Goal: Transaction & Acquisition: Purchase product/service

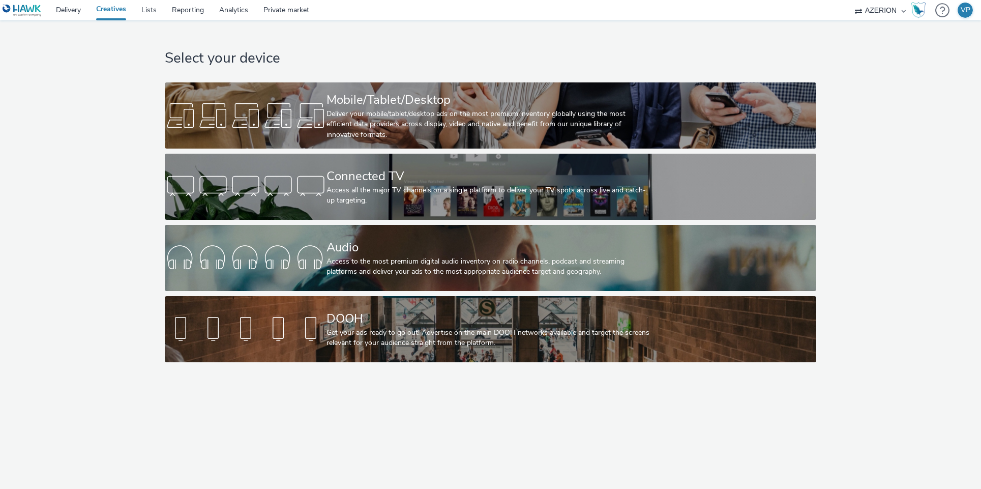
select select "ac009755-aa48-4799-8050-7a339a378eb8"
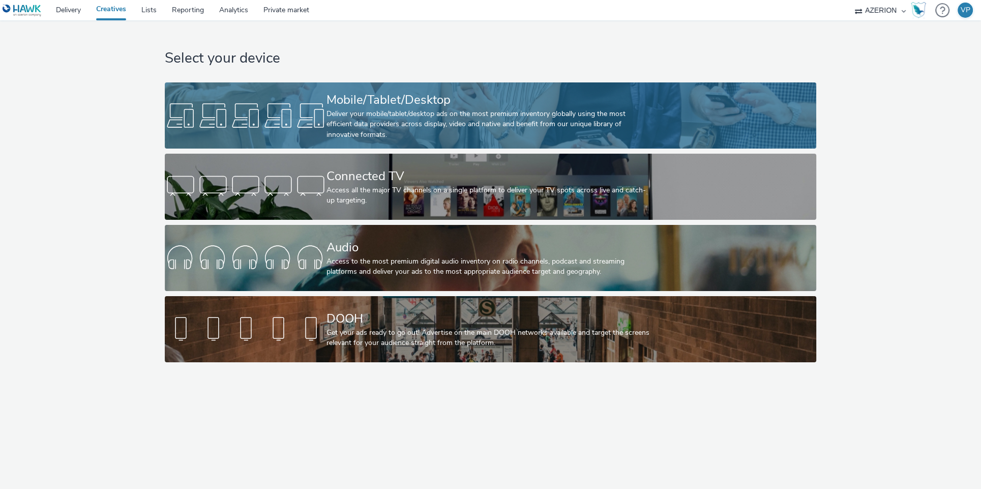
click at [494, 118] on div "Deliver your mobile/tablet/desktop ads on the most premium inventory globally u…" at bounding box center [488, 124] width 324 height 31
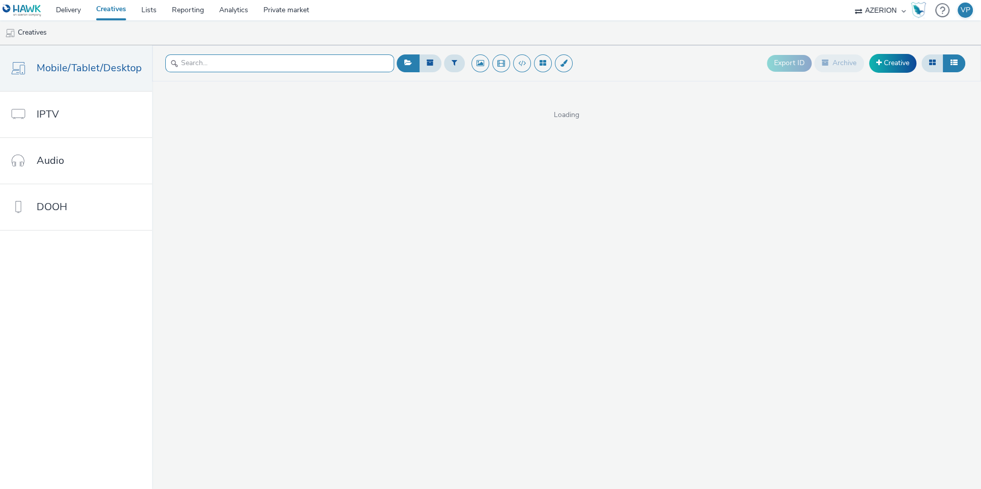
click at [269, 60] on input "text" at bounding box center [279, 63] width 229 height 18
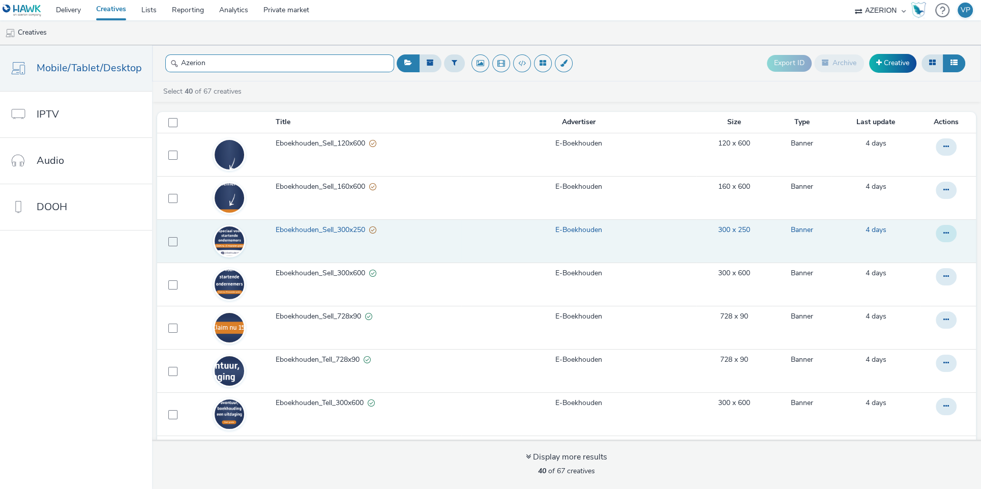
type input "Azerion"
click at [935, 236] on button at bounding box center [945, 233] width 21 height 17
click at [905, 272] on link "Duplicate" at bounding box center [918, 274] width 76 height 20
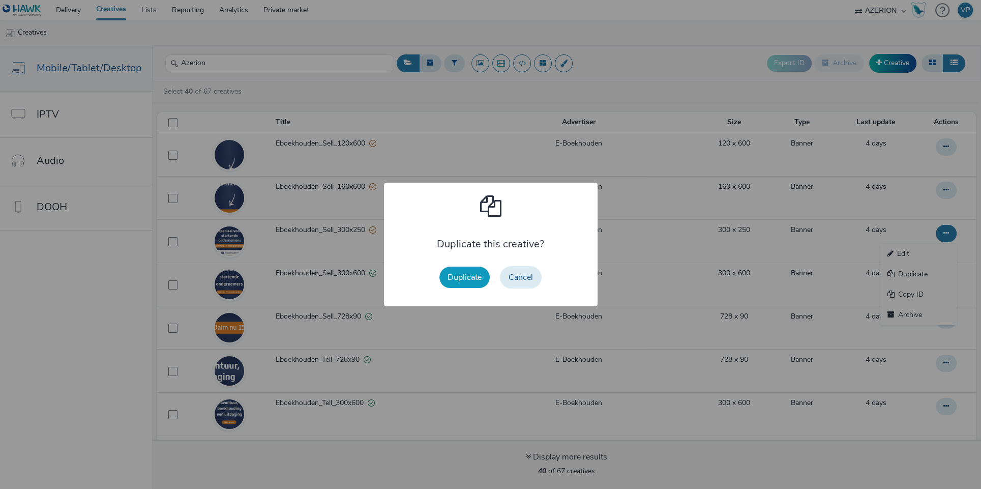
click at [472, 277] on button "Duplicate" at bounding box center [464, 276] width 50 height 21
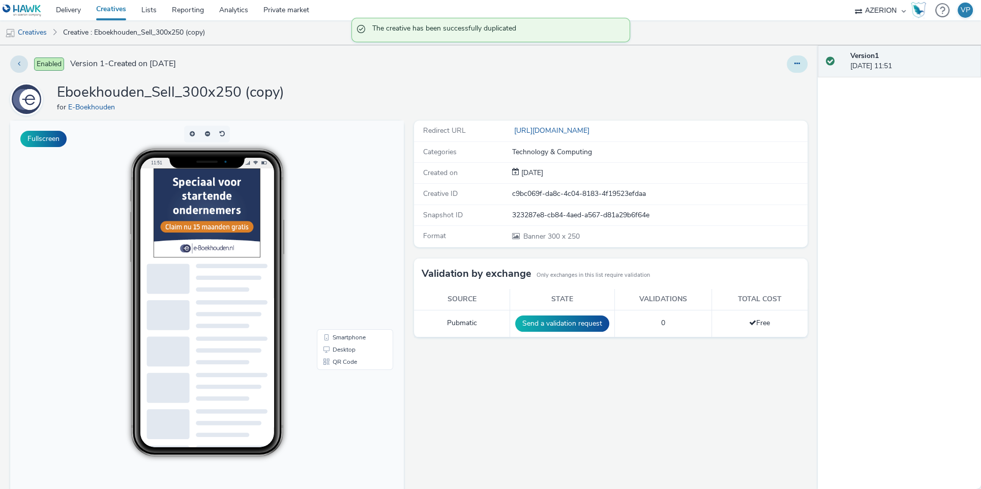
click at [794, 66] on icon at bounding box center [797, 63] width 6 height 7
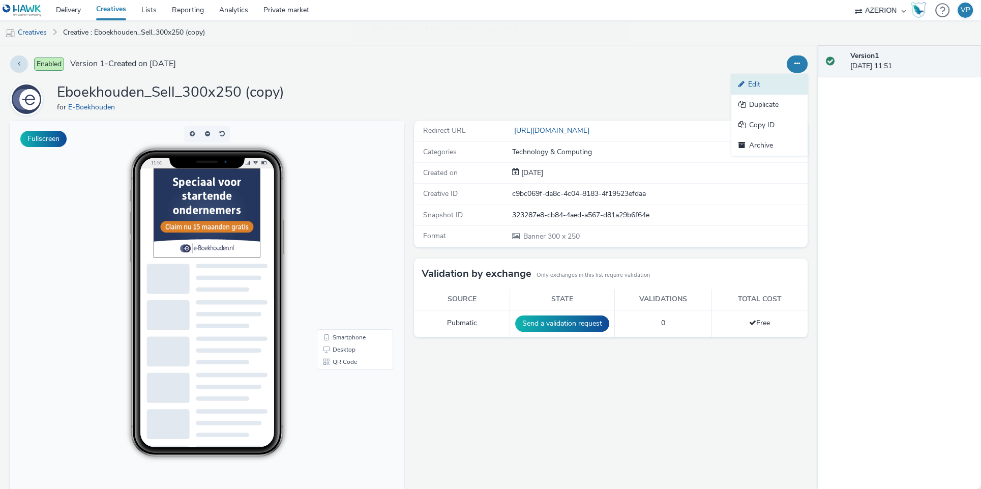
click at [750, 79] on link "Edit" at bounding box center [769, 84] width 76 height 20
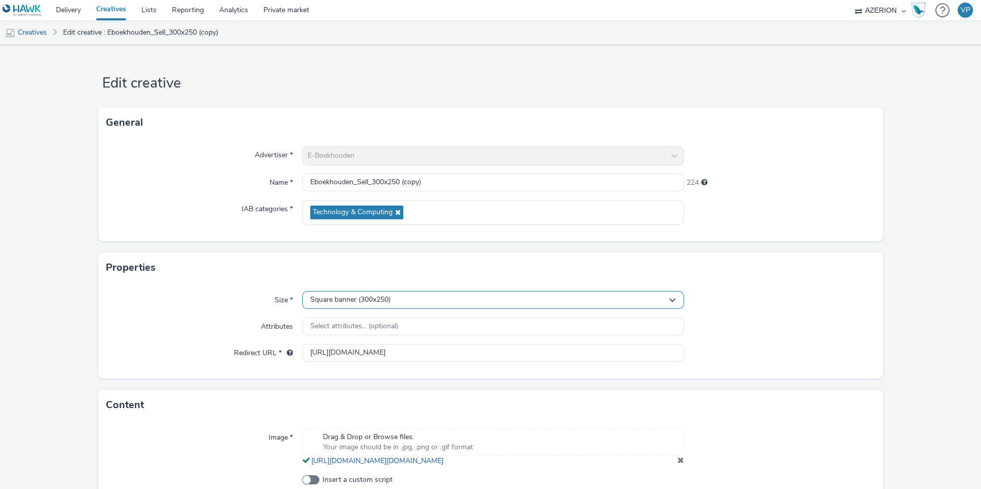
click at [409, 296] on div "Square banner (300x250)" at bounding box center [493, 300] width 382 height 18
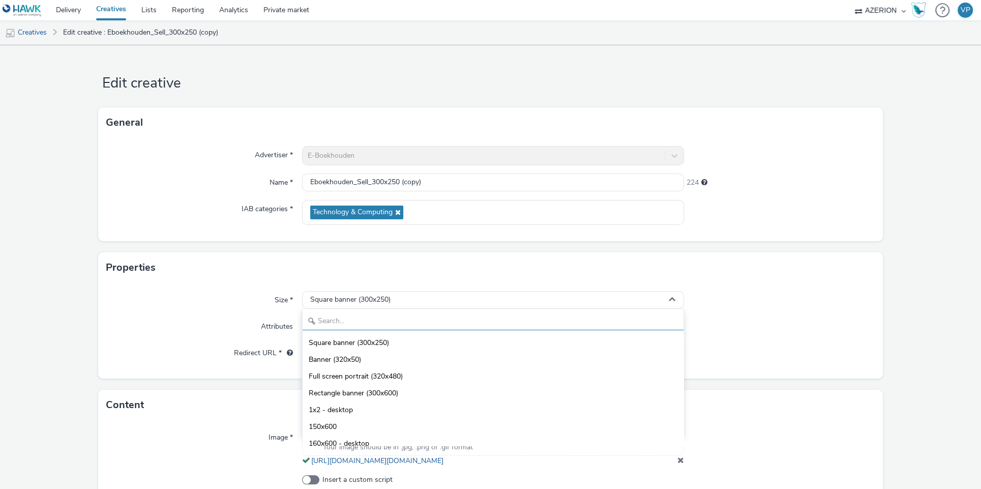
click at [343, 318] on input "text" at bounding box center [492, 321] width 381 height 18
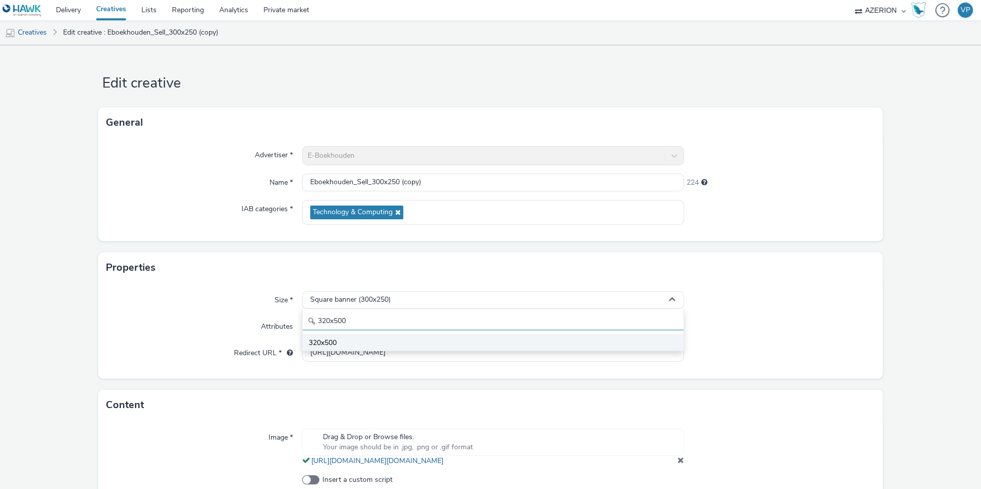
type input "320x500"
click at [373, 338] on li "320x500" at bounding box center [492, 341] width 381 height 17
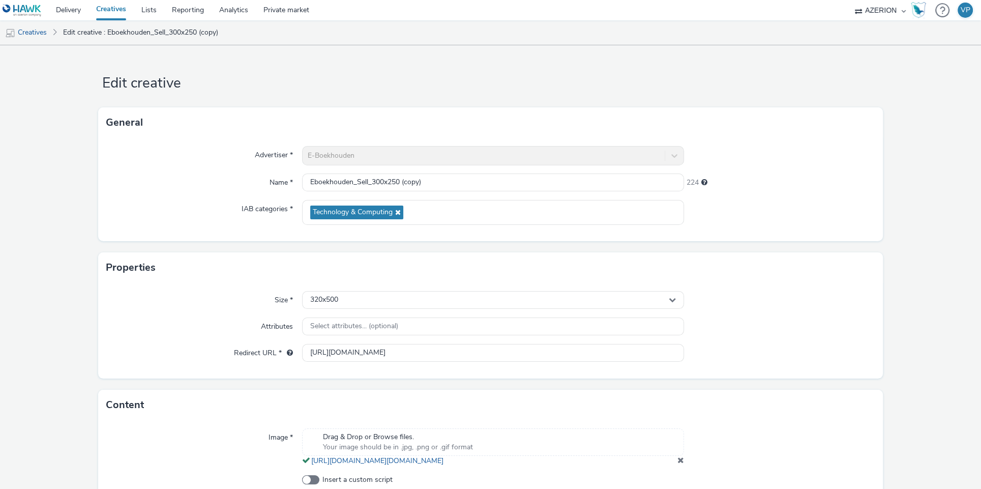
click at [785, 327] on div at bounding box center [779, 326] width 191 height 18
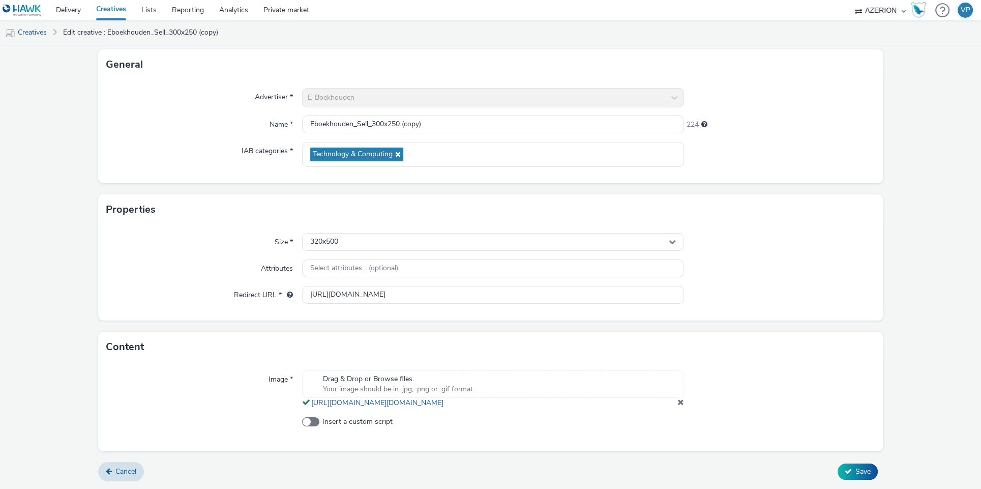
scroll to position [68, 0]
click at [854, 479] on button "Save" at bounding box center [857, 471] width 40 height 16
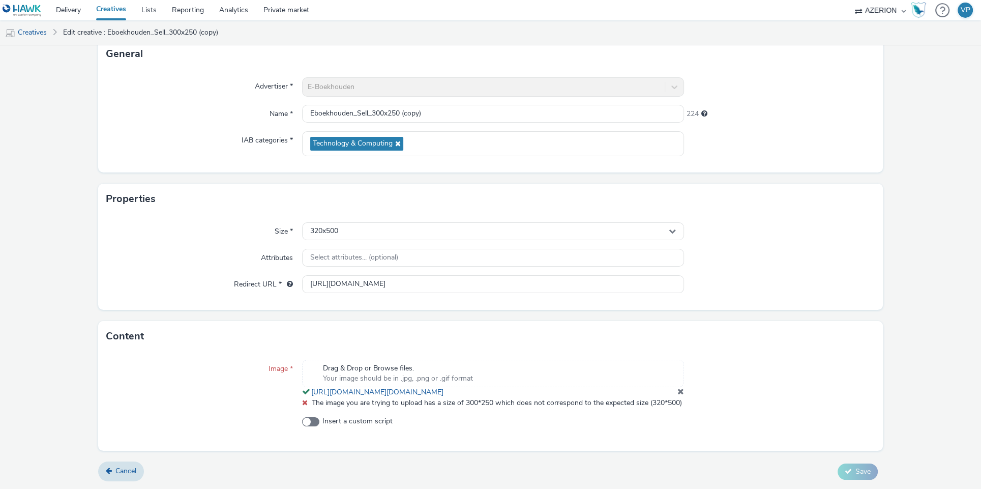
scroll to position [89, 0]
click at [410, 387] on link "[URL][DOMAIN_NAME][DOMAIN_NAME]" at bounding box center [379, 392] width 136 height 10
drag, startPoint x: 677, startPoint y: 380, endPoint x: 660, endPoint y: 383, distance: 16.6
click at [677, 387] on span at bounding box center [680, 391] width 7 height 8
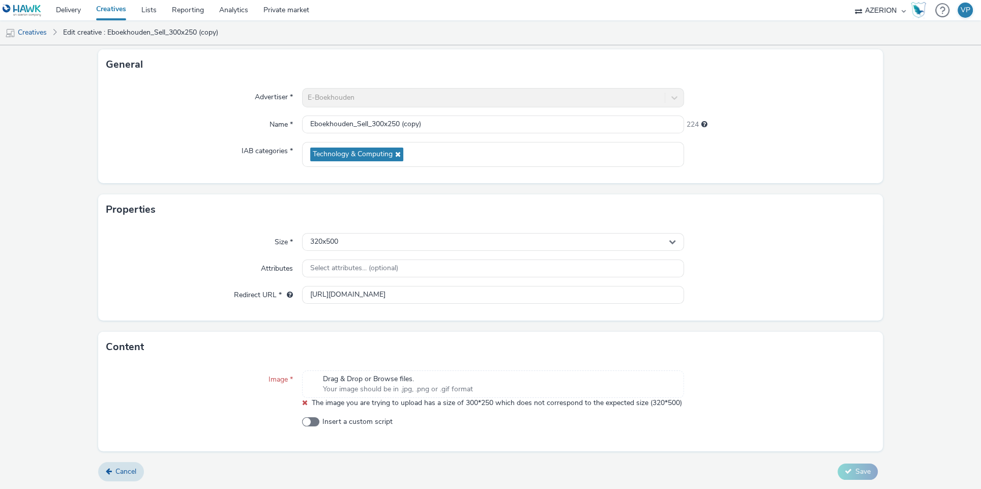
click at [380, 374] on span "Drag & Drop or Browse files." at bounding box center [398, 379] width 150 height 10
click at [382, 384] on span "Your image should be in .jpg, .png or .gif format" at bounding box center [398, 389] width 150 height 10
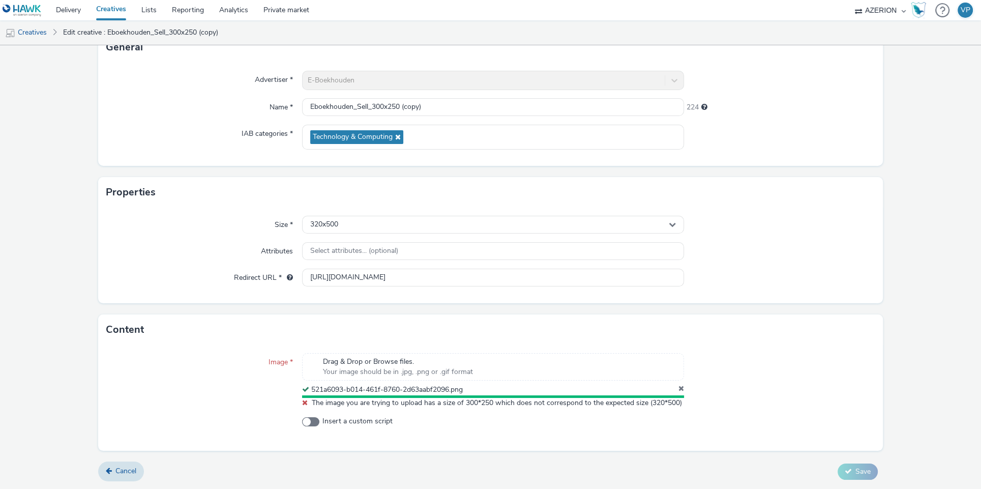
scroll to position [82, 0]
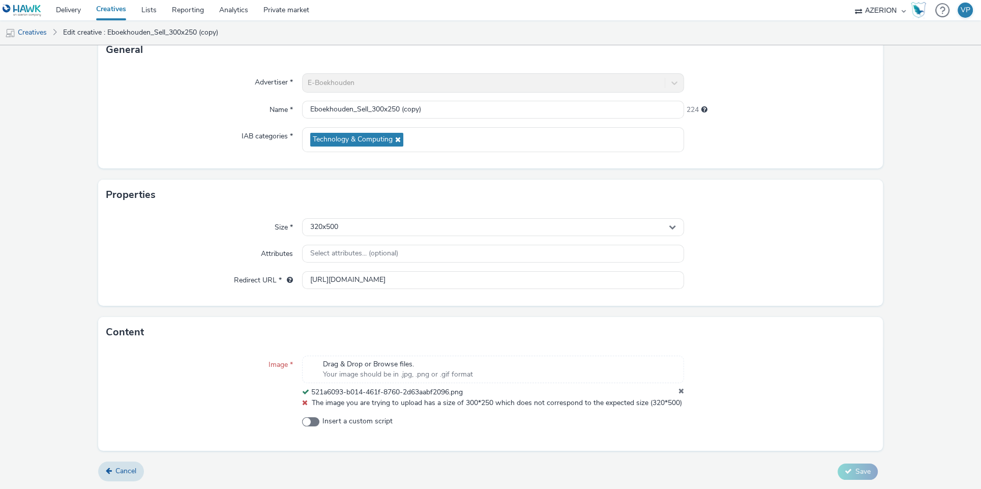
drag, startPoint x: 735, startPoint y: 440, endPoint x: 708, endPoint y: 438, distance: 27.1
click at [735, 441] on div "Image * Drag & Drop or Browse files. Your image should be in .jpg, .png or .gif…" at bounding box center [490, 398] width 784 height 103
click at [302, 399] on icon at bounding box center [305, 402] width 6 height 7
click at [678, 387] on icon at bounding box center [681, 392] width 6 height 10
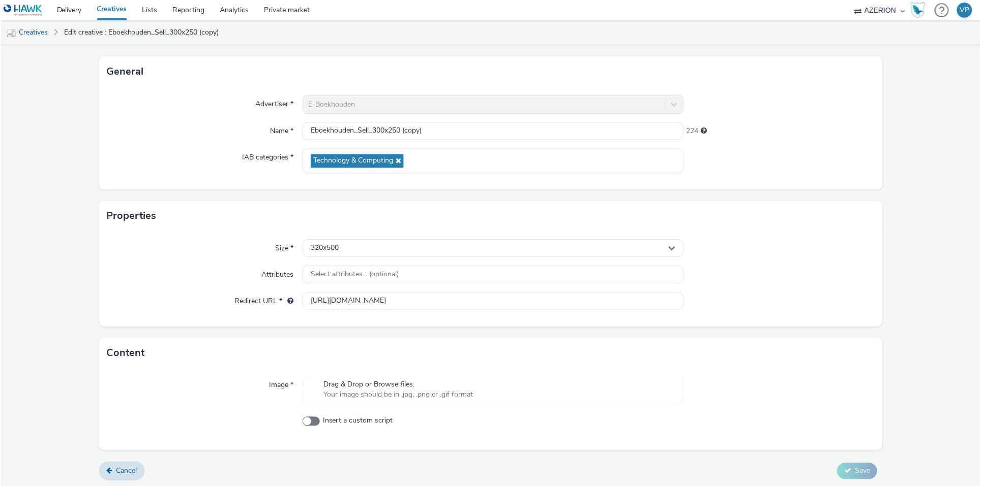
scroll to position [53, 0]
click at [31, 35] on link "Creatives" at bounding box center [26, 32] width 52 height 24
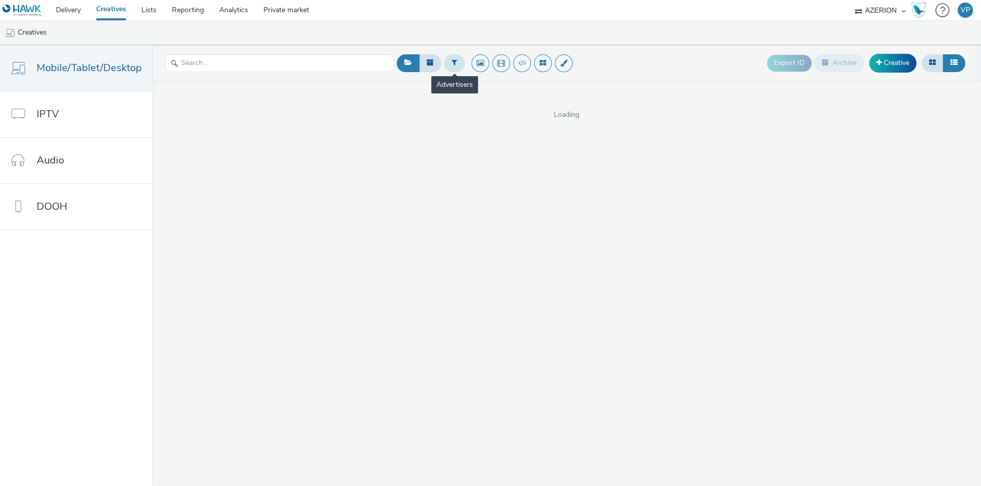
click at [453, 66] on icon at bounding box center [454, 62] width 6 height 7
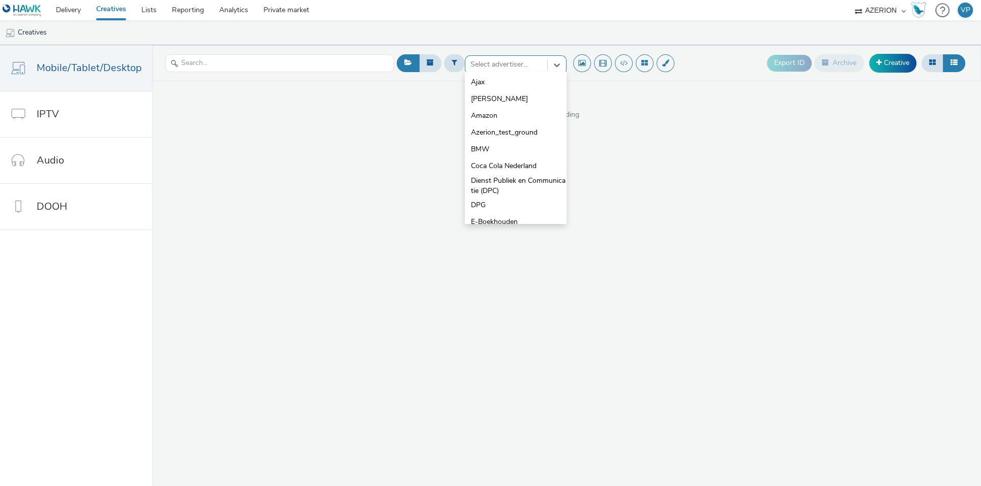
click at [490, 67] on div at bounding box center [506, 64] width 72 height 12
click at [494, 129] on span "Azerion_test_ground" at bounding box center [504, 133] width 67 height 10
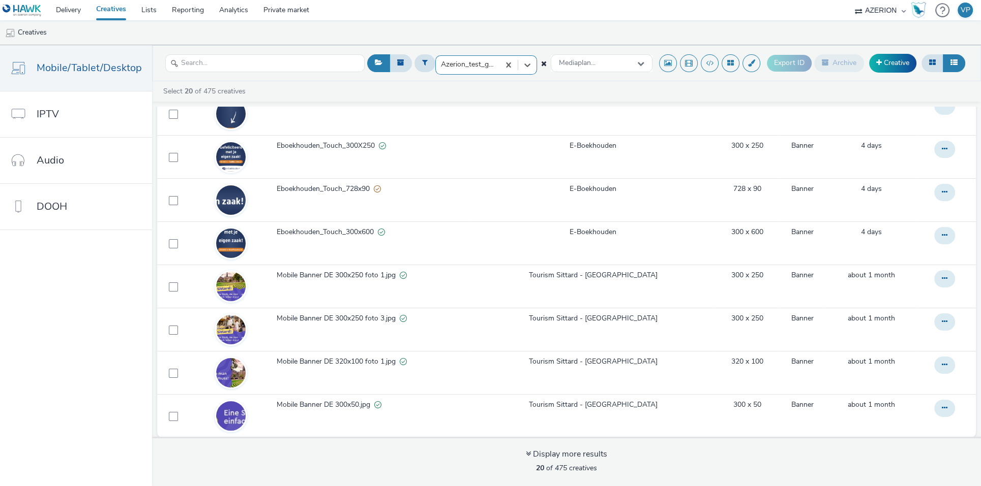
scroll to position [275, 0]
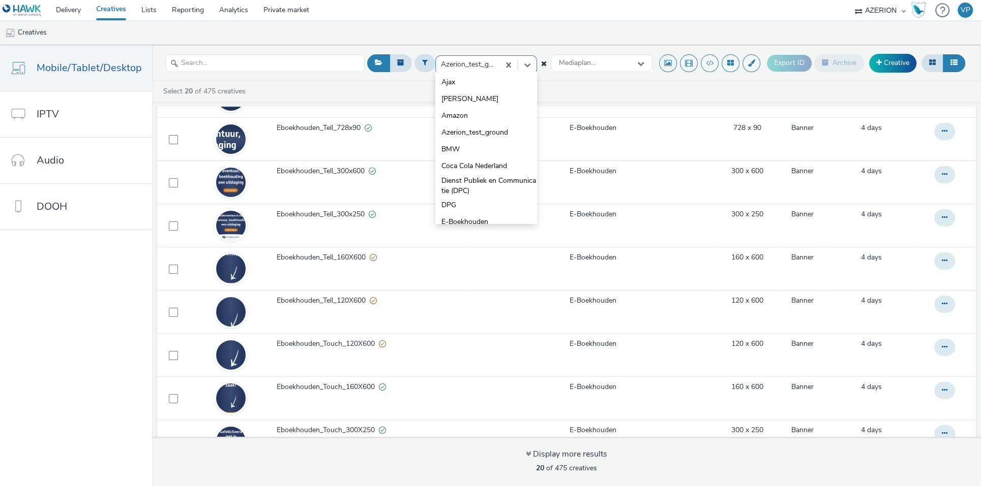
click at [484, 67] on div at bounding box center [467, 64] width 53 height 12
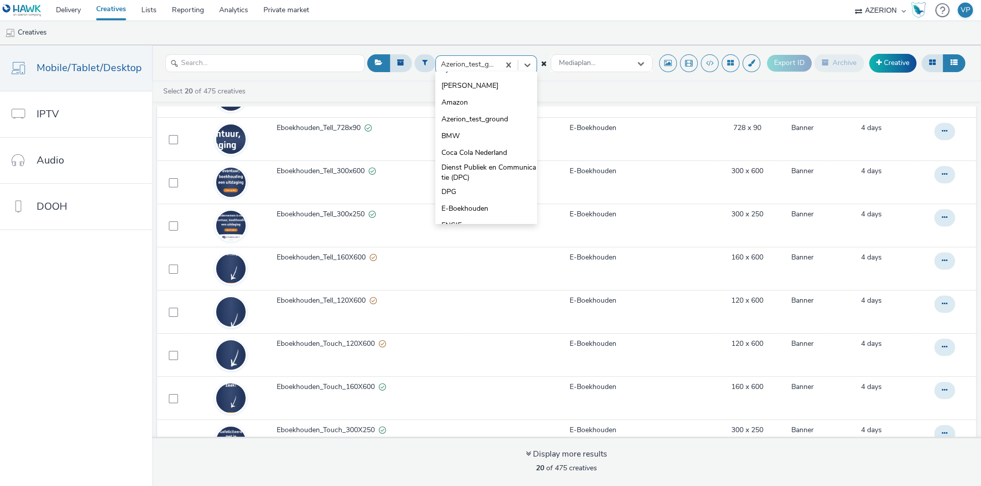
scroll to position [0, 0]
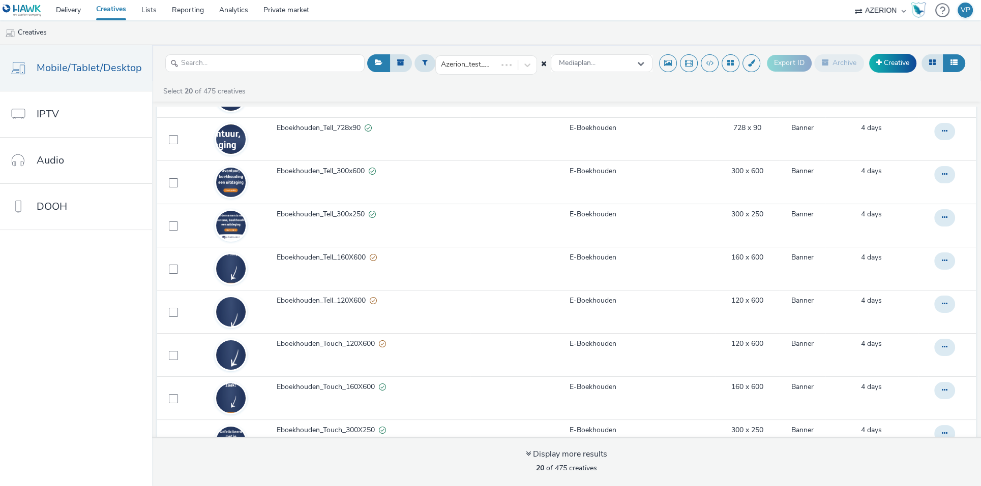
drag, startPoint x: 586, startPoint y: 89, endPoint x: 599, endPoint y: 76, distance: 18.7
click at [587, 89] on div "Select 20 of 475 creatives" at bounding box center [568, 91] width 813 height 10
click at [607, 71] on div "Mediaplan..." at bounding box center [602, 63] width 102 height 18
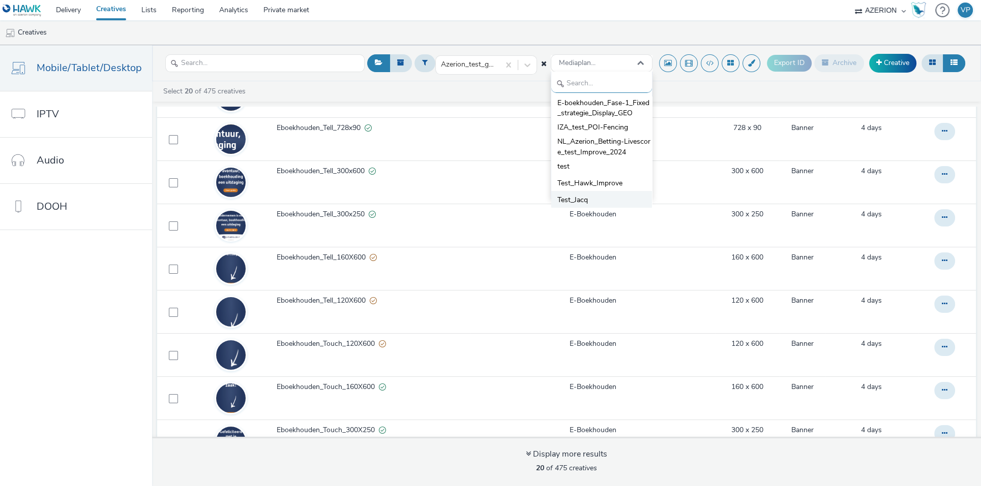
click at [584, 198] on span "Test_Jacq" at bounding box center [572, 200] width 31 height 10
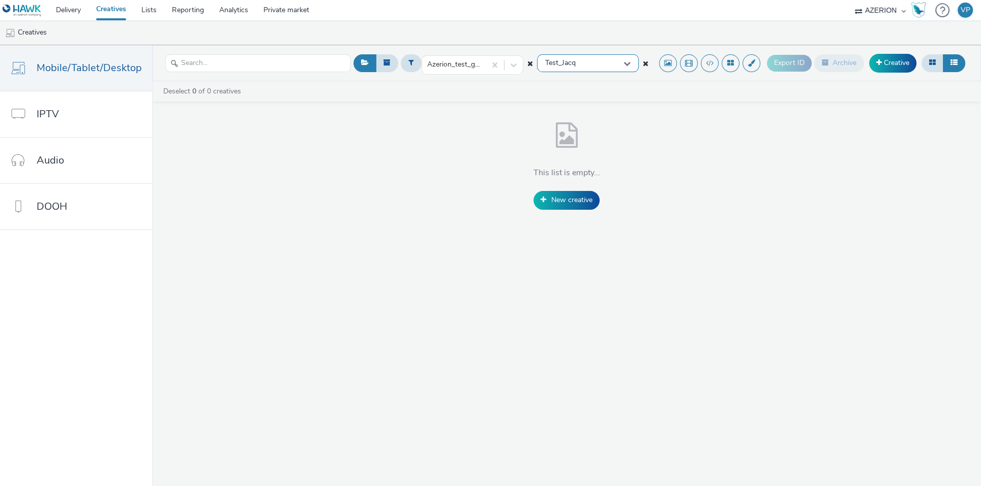
drag, startPoint x: 613, startPoint y: 60, endPoint x: 613, endPoint y: 65, distance: 5.1
click at [613, 60] on div "Test_Jacq" at bounding box center [588, 63] width 102 height 18
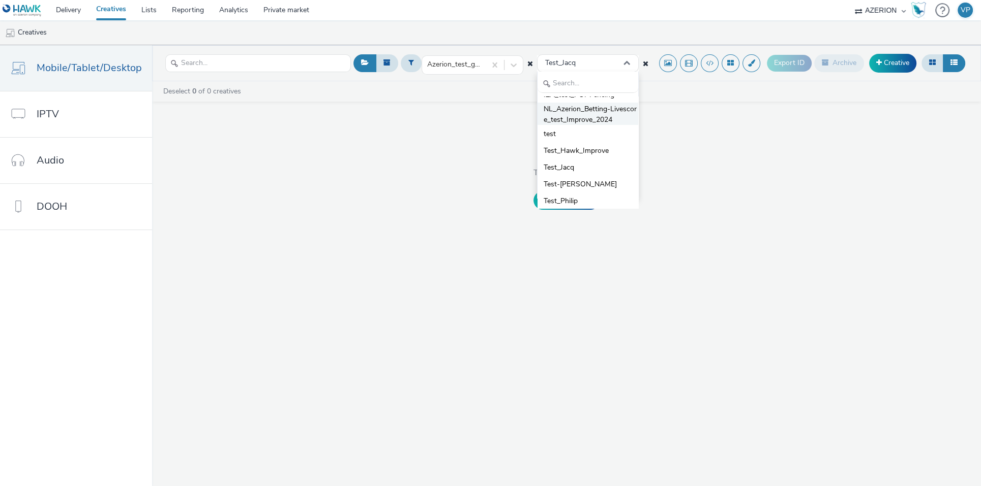
scroll to position [67, 0]
click at [573, 185] on span "Vjedka_testing" at bounding box center [566, 183] width 47 height 10
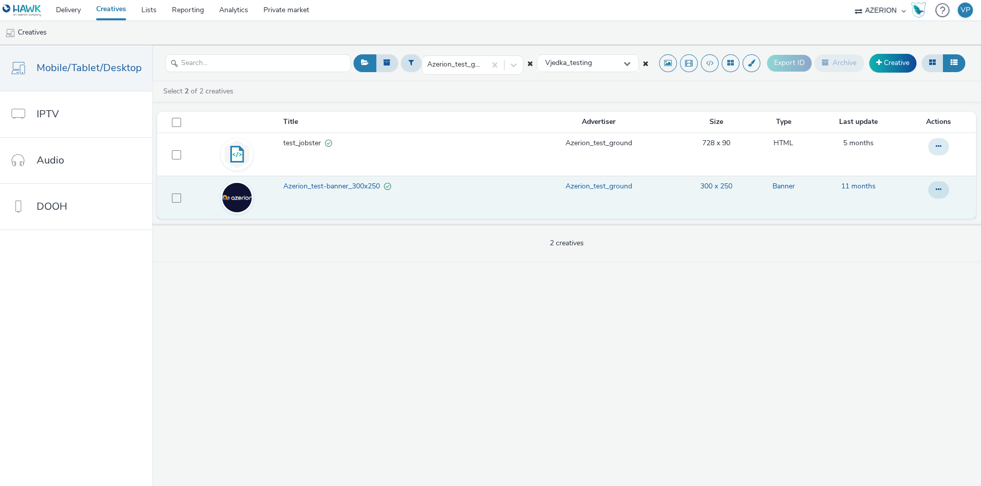
click at [318, 186] on span "Azerion_test-banner_300x250" at bounding box center [333, 186] width 101 height 10
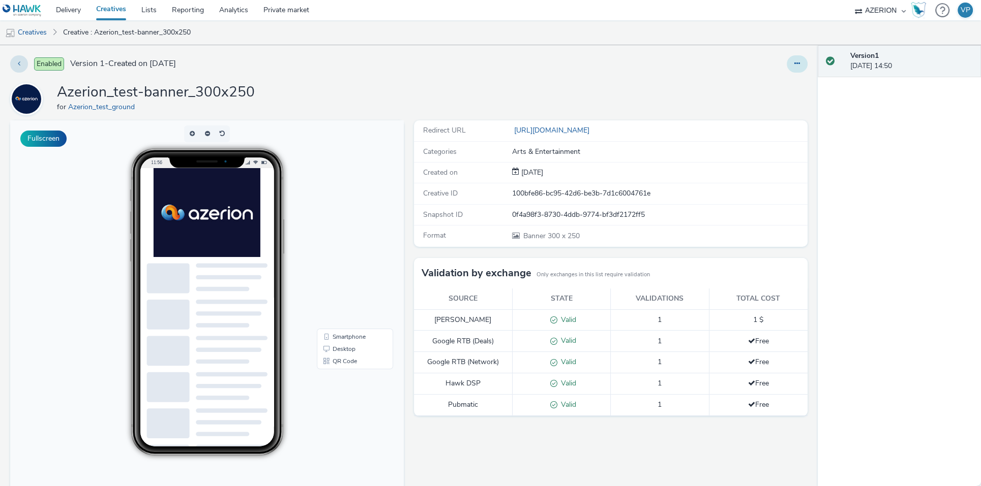
click at [789, 68] on button at bounding box center [796, 63] width 21 height 17
click at [748, 83] on link "Edit" at bounding box center [769, 84] width 76 height 20
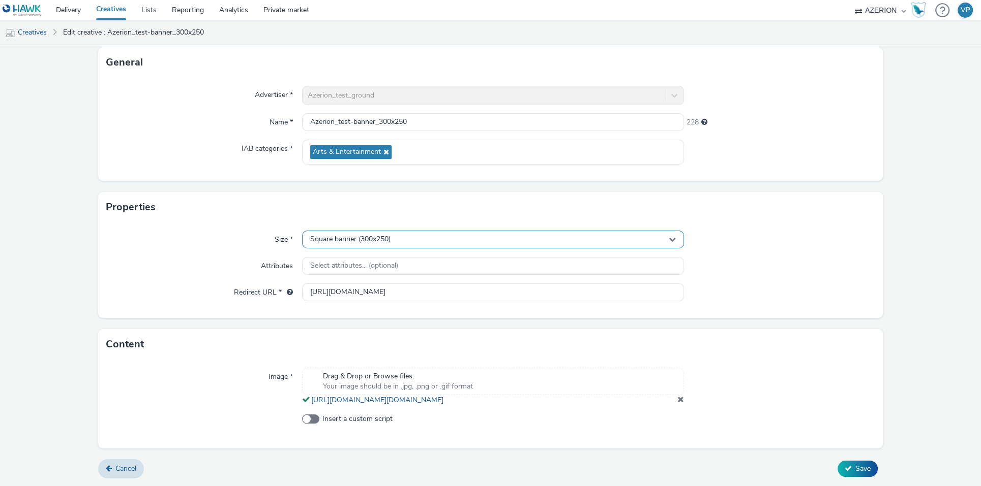
scroll to position [70, 0]
click at [447, 395] on link "[URL][DOMAIN_NAME][DOMAIN_NAME]" at bounding box center [379, 400] width 136 height 10
click at [365, 235] on span "Square banner (300x250)" at bounding box center [350, 239] width 80 height 9
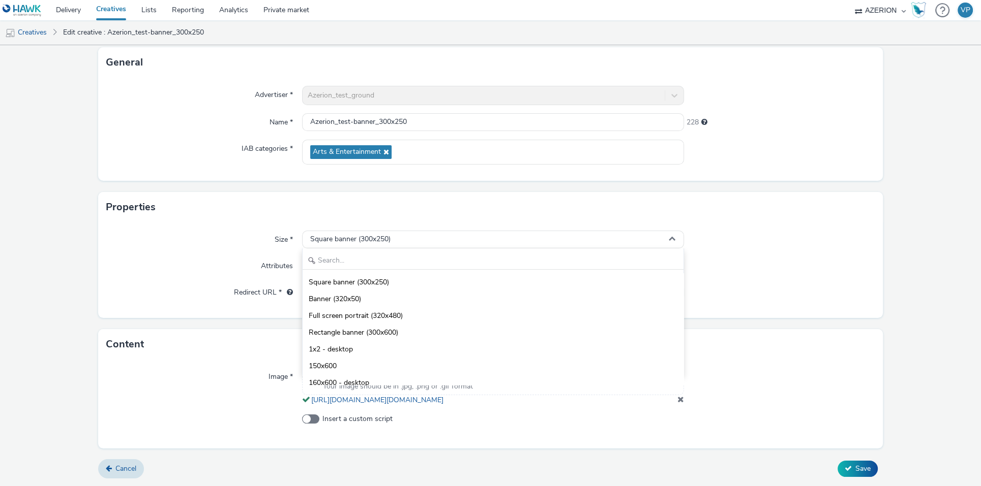
click at [120, 113] on div "Name *" at bounding box center [204, 122] width 196 height 18
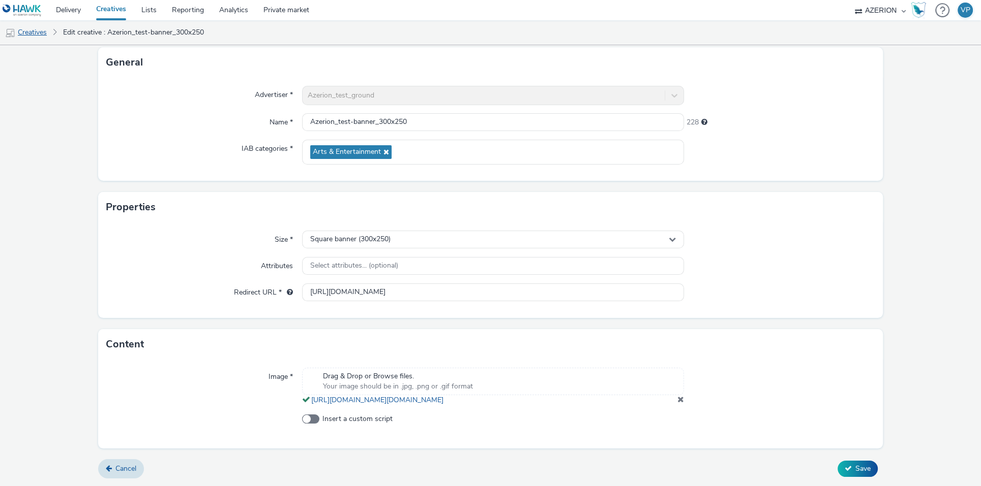
click at [31, 34] on link "Creatives" at bounding box center [26, 32] width 52 height 24
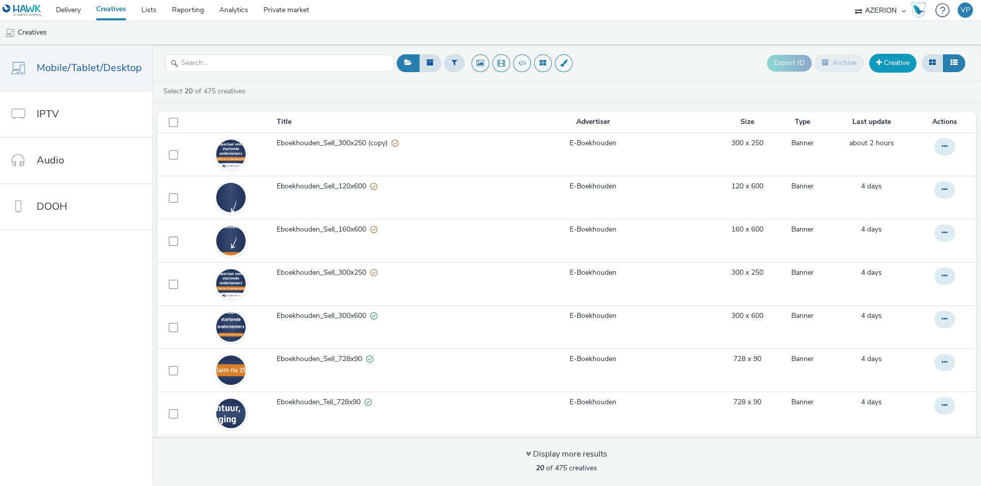
click at [895, 65] on link "Creative" at bounding box center [892, 63] width 47 height 18
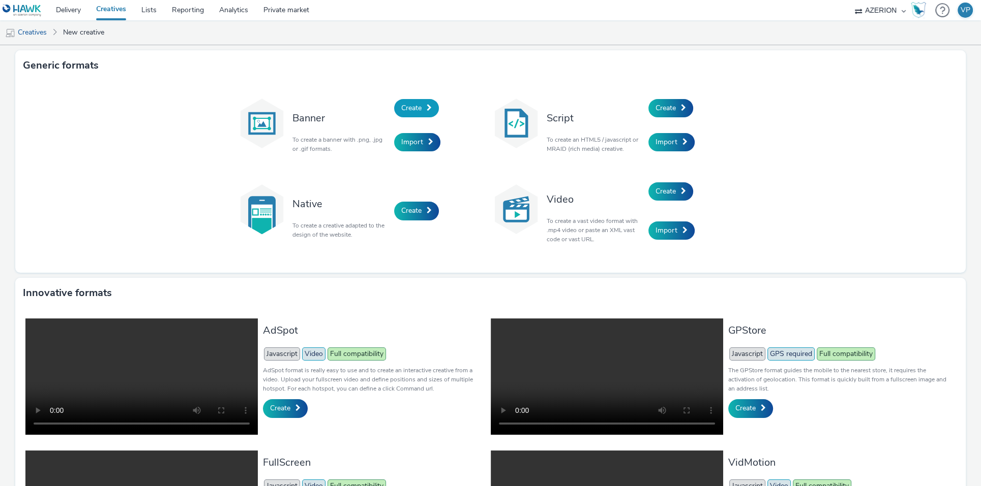
click at [401, 108] on span "Create" at bounding box center [411, 108] width 20 height 10
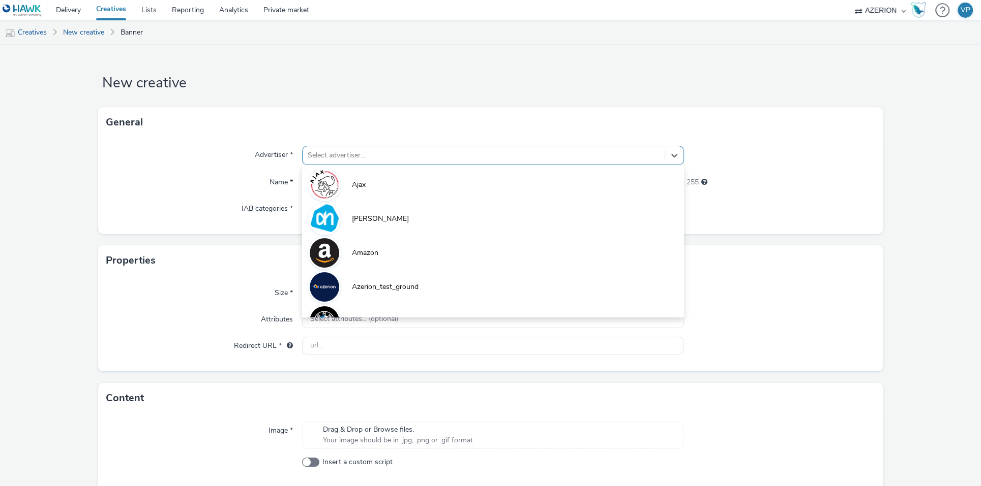
click at [388, 155] on div at bounding box center [484, 155] width 352 height 12
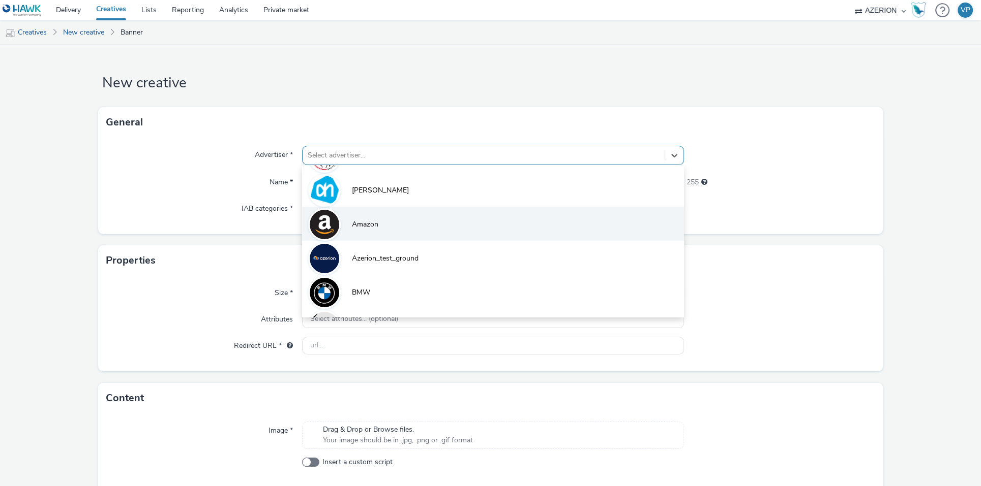
scroll to position [41, 0]
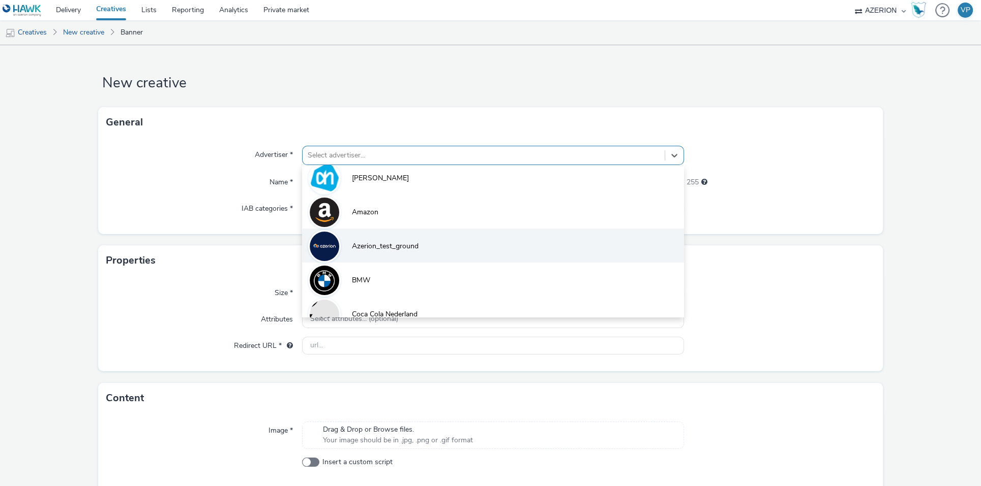
click at [428, 245] on li "Azerion_test_ground" at bounding box center [493, 246] width 382 height 34
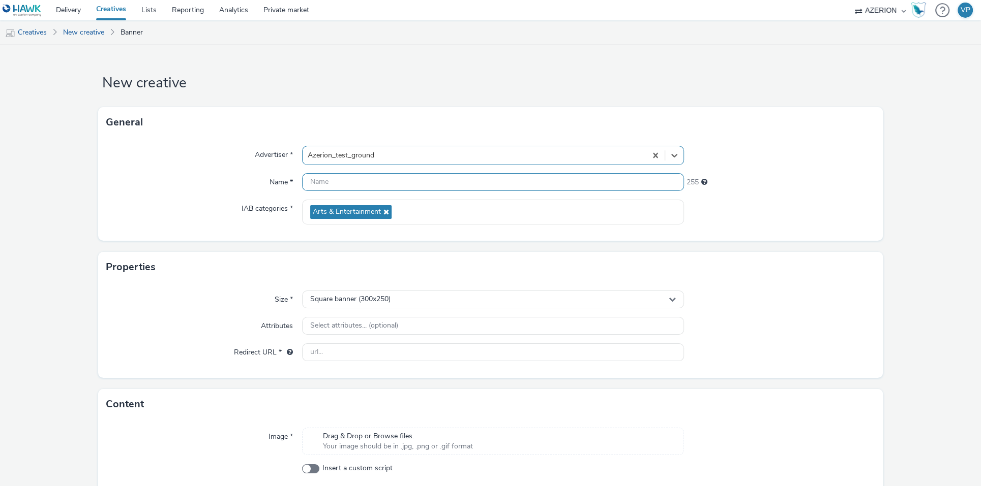
click at [350, 187] on input "text" at bounding box center [493, 182] width 382 height 18
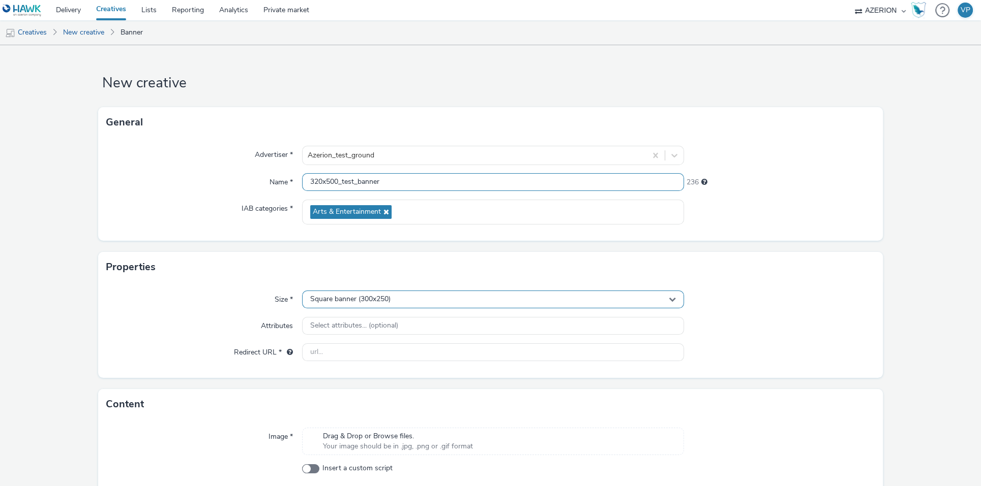
type input "320x500_test_banner"
click at [402, 304] on div "Square banner (300x250)" at bounding box center [493, 300] width 382 height 18
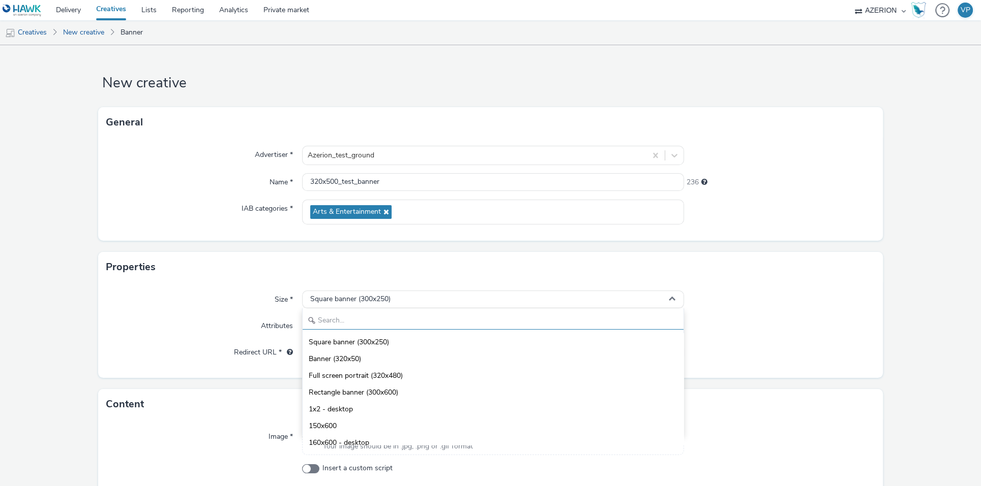
click at [364, 315] on input "text" at bounding box center [492, 321] width 381 height 18
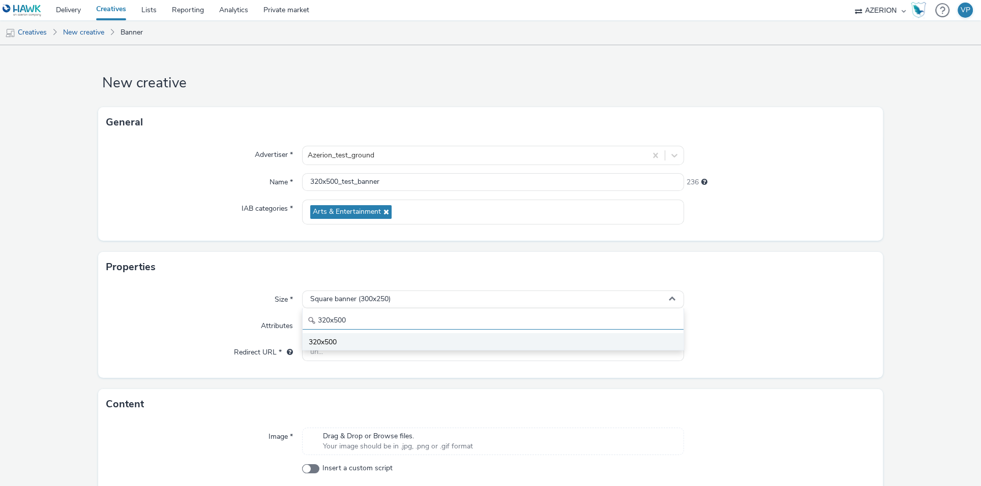
type input "320x500"
click at [338, 344] on li "320x500" at bounding box center [492, 341] width 381 height 17
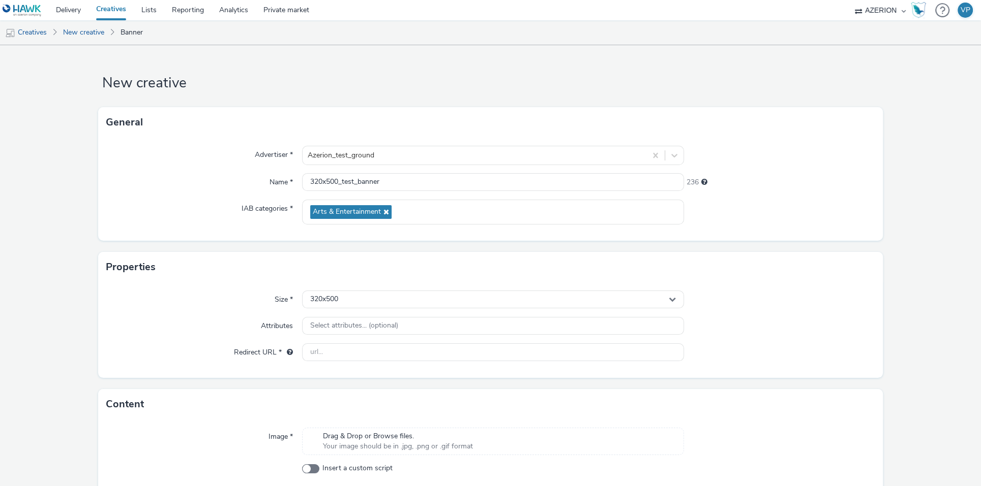
click at [189, 328] on div "Attributes" at bounding box center [204, 326] width 196 height 18
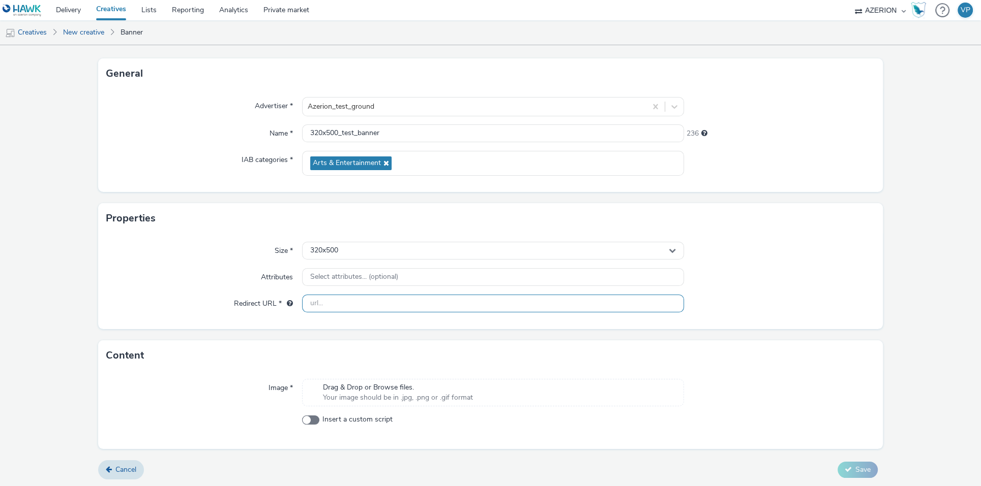
click at [321, 311] on input "text" at bounding box center [493, 304] width 382 height 18
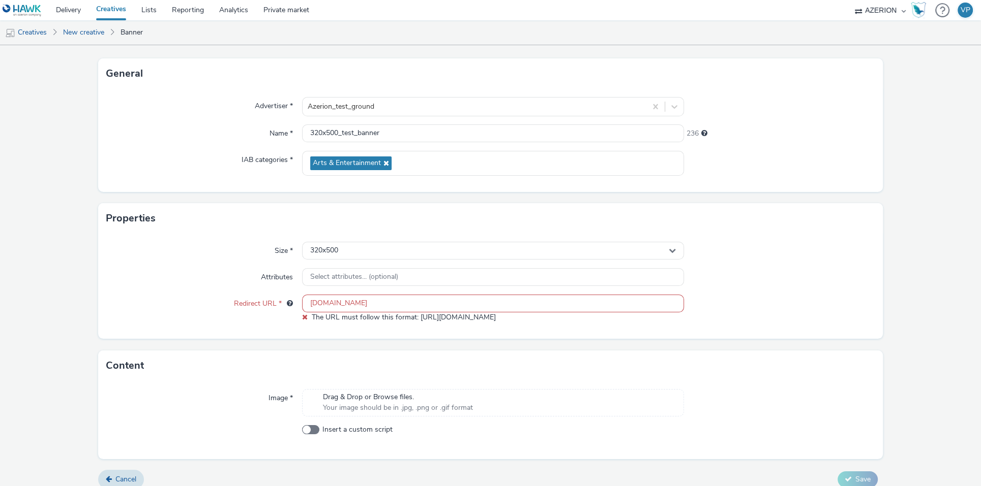
click at [344, 398] on div "Drag & Drop or Browse files. Your image should be in .jpg, .png or .gif format" at bounding box center [398, 402] width 160 height 21
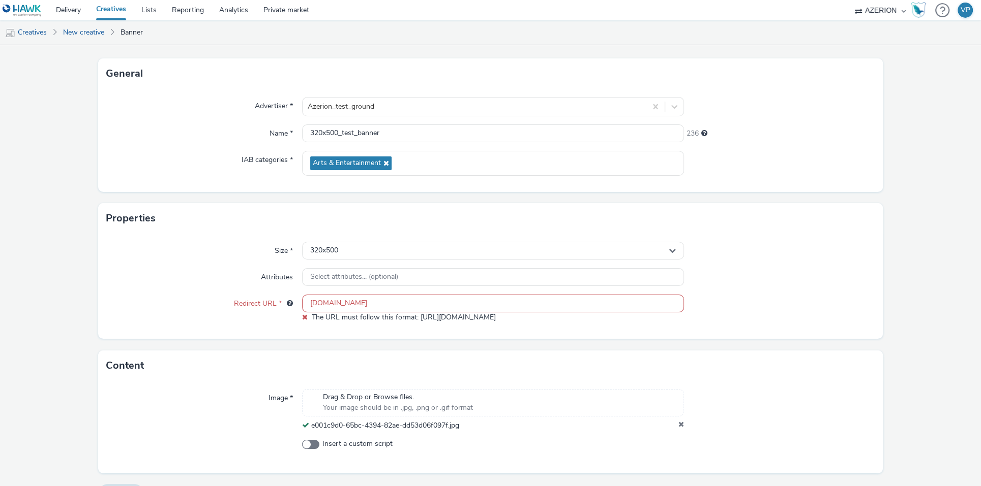
scroll to position [73, 0]
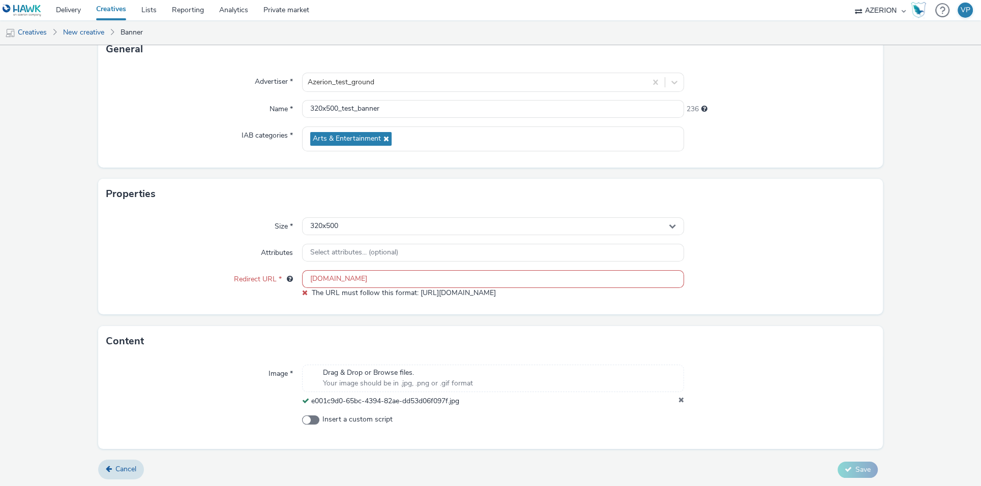
click at [322, 281] on input "[DOMAIN_NAME]" at bounding box center [493, 279] width 382 height 18
drag, startPoint x: 327, startPoint y: 280, endPoint x: 254, endPoint y: 275, distance: 73.4
click at [254, 275] on div "Redirect URL * [DOMAIN_NAME] The URL must follow this format: [URL][DOMAIN_NAME]" at bounding box center [490, 284] width 768 height 28
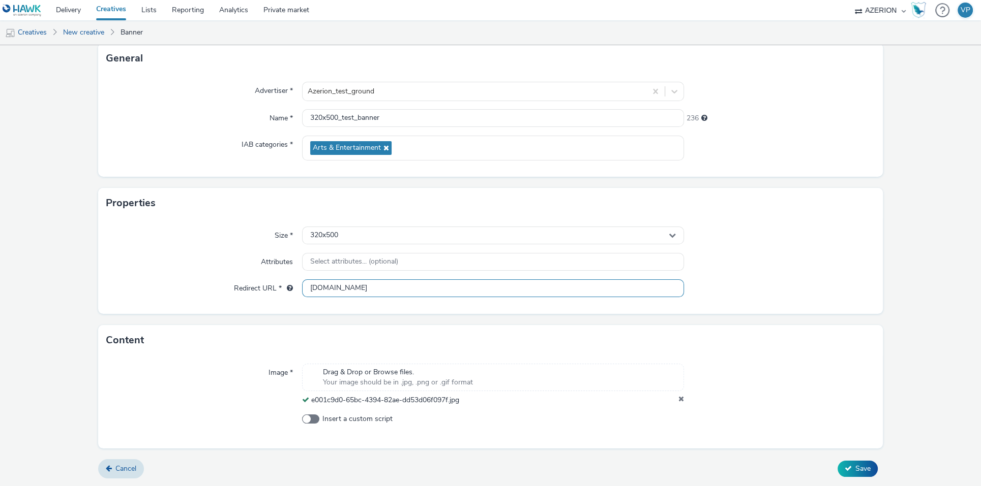
scroll to position [64, 0]
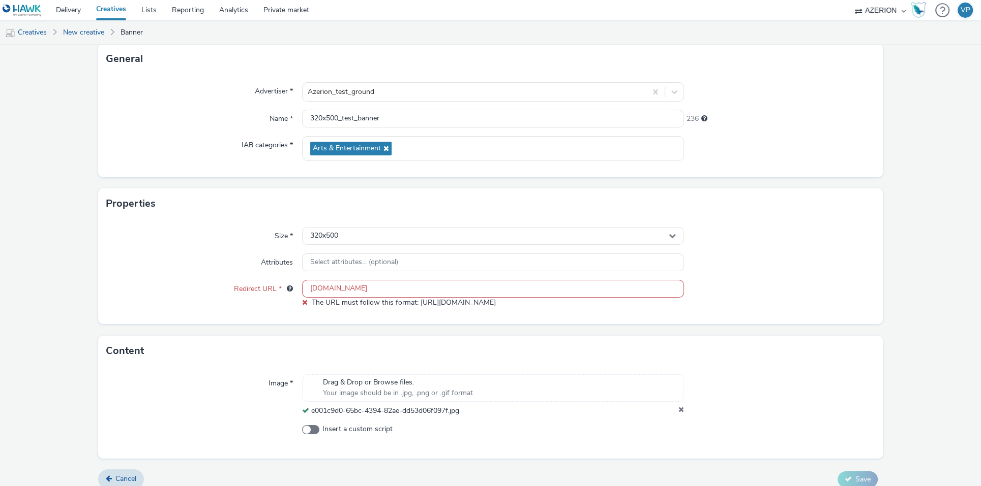
click at [308, 287] on input "[DOMAIN_NAME]" at bounding box center [493, 289] width 382 height 18
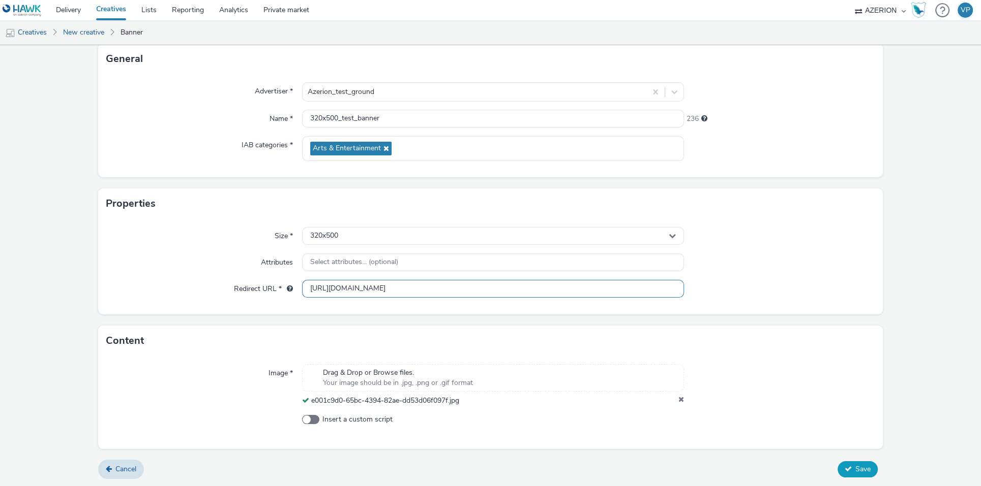
type input "[URL][DOMAIN_NAME]"
click at [847, 472] on button "Save" at bounding box center [857, 470] width 40 height 16
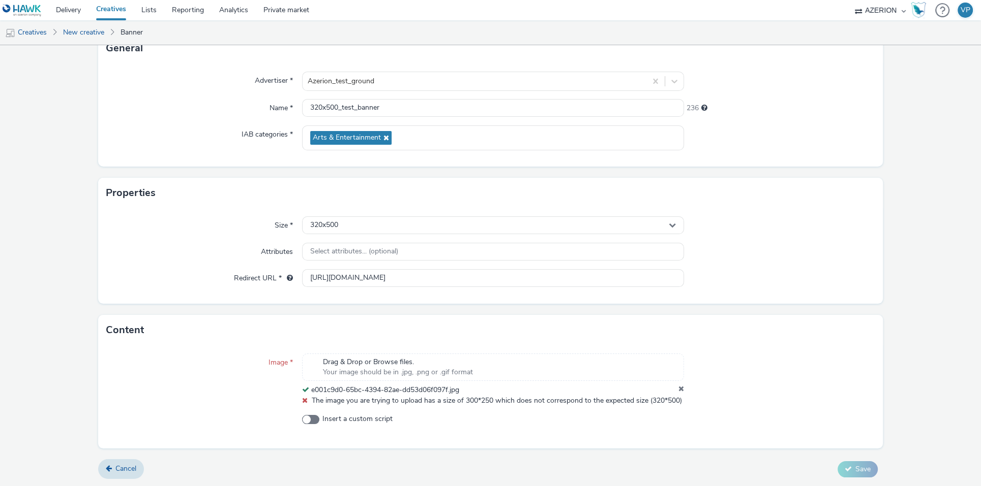
scroll to position [84, 0]
click at [771, 367] on div at bounding box center [779, 379] width 191 height 52
click at [678, 385] on icon at bounding box center [681, 390] width 6 height 10
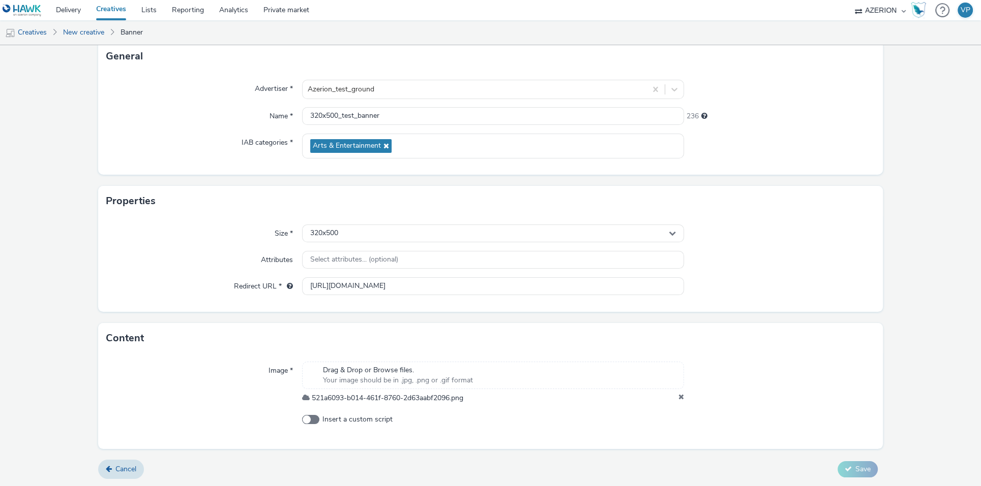
scroll to position [64, 0]
drag, startPoint x: 851, startPoint y: 468, endPoint x: 858, endPoint y: 471, distance: 7.7
click at [855, 470] on span "Save" at bounding box center [862, 470] width 15 height 10
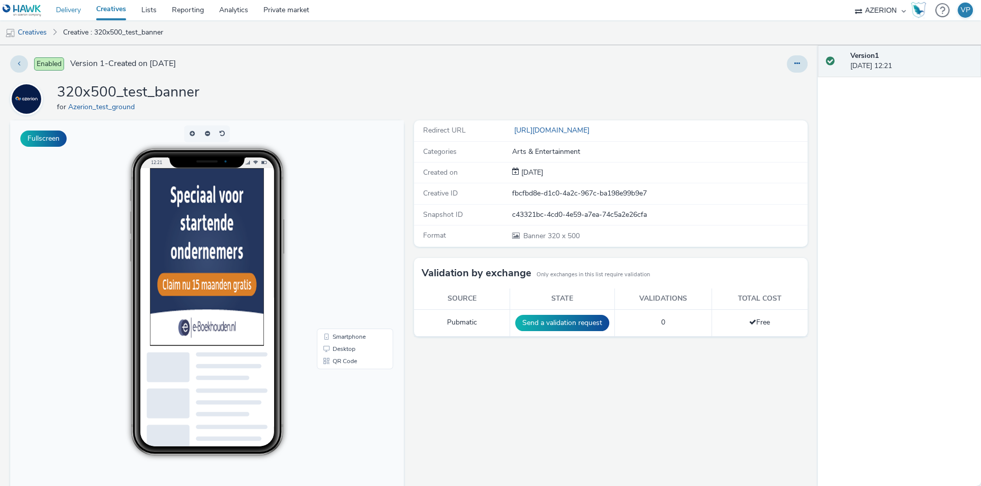
click at [68, 13] on link "Delivery" at bounding box center [68, 10] width 40 height 20
